Goal: Transaction & Acquisition: Purchase product/service

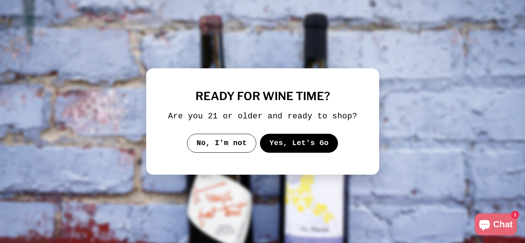
click at [295, 148] on button "Yes, Let's Go" at bounding box center [299, 142] width 78 height 19
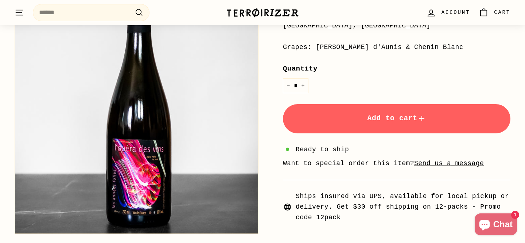
scroll to position [199, 0]
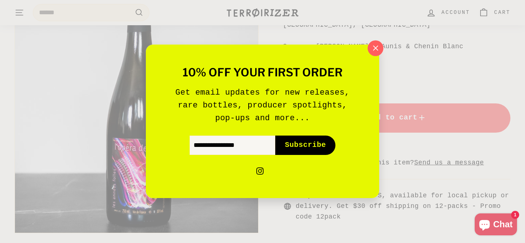
click at [375, 47] on icon "button" at bounding box center [375, 48] width 11 height 11
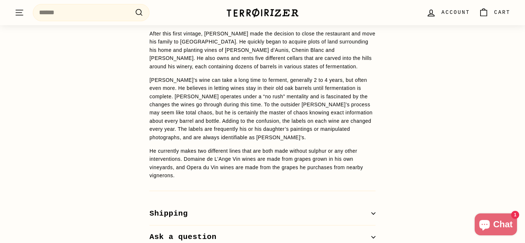
scroll to position [756, 0]
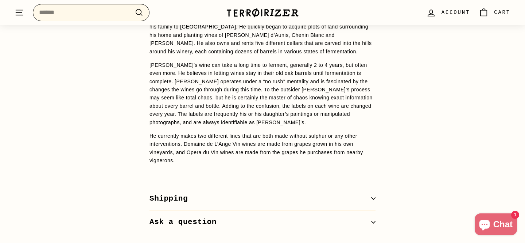
click at [61, 15] on input "Search" at bounding box center [91, 12] width 117 height 17
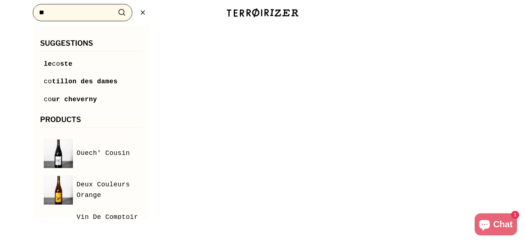
type input "**"
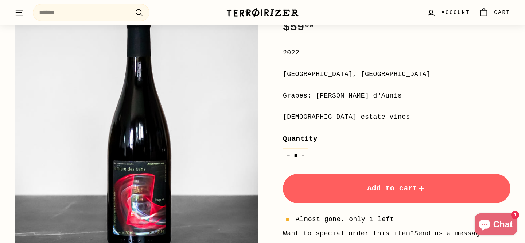
scroll to position [150, 0]
